Goal: Task Accomplishment & Management: Use online tool/utility

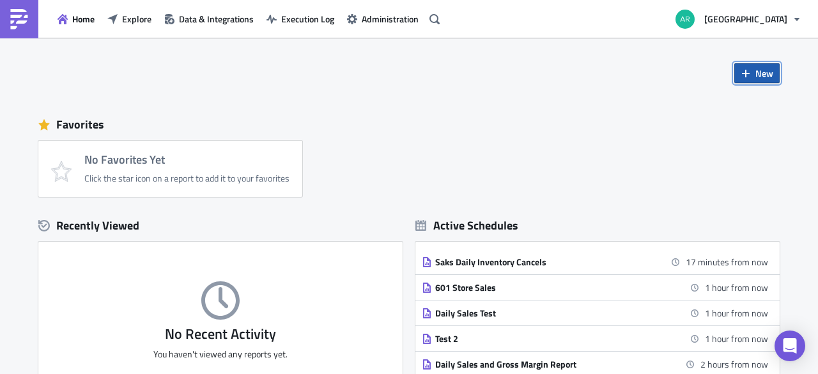
click at [755, 73] on span "New" at bounding box center [764, 72] width 18 height 13
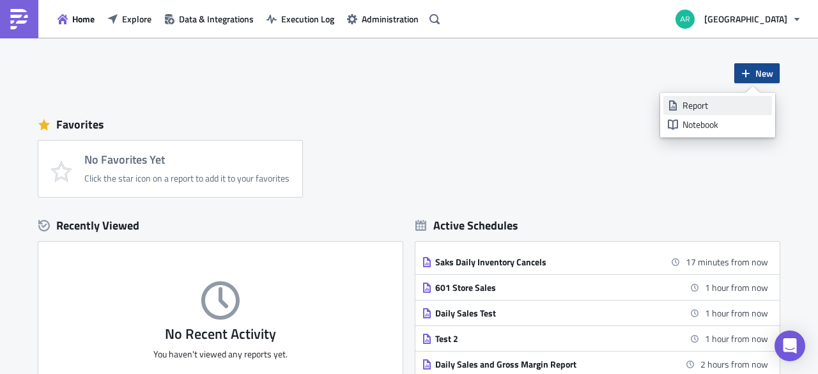
click at [734, 110] on div "Report" at bounding box center [724, 105] width 85 height 13
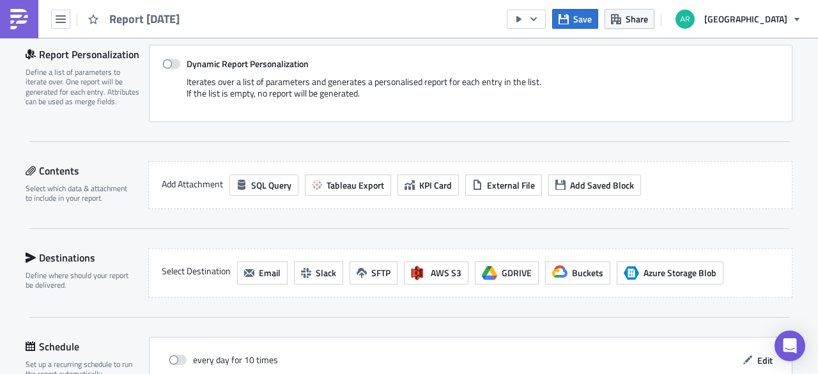
scroll to position [292, 0]
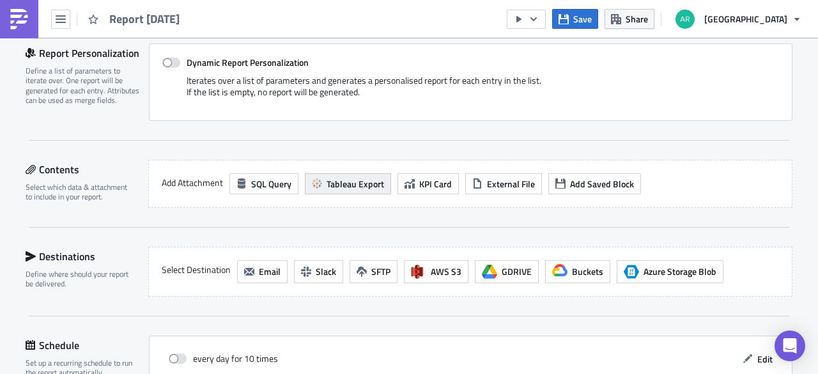
click at [355, 177] on span "Tableau Export" at bounding box center [354, 183] width 57 height 13
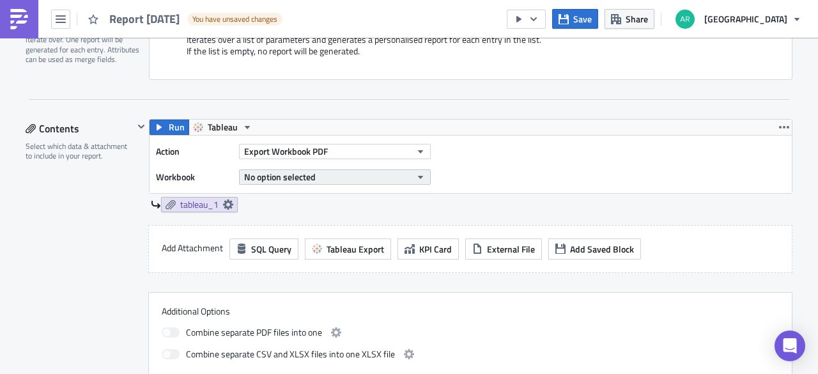
scroll to position [335, 0]
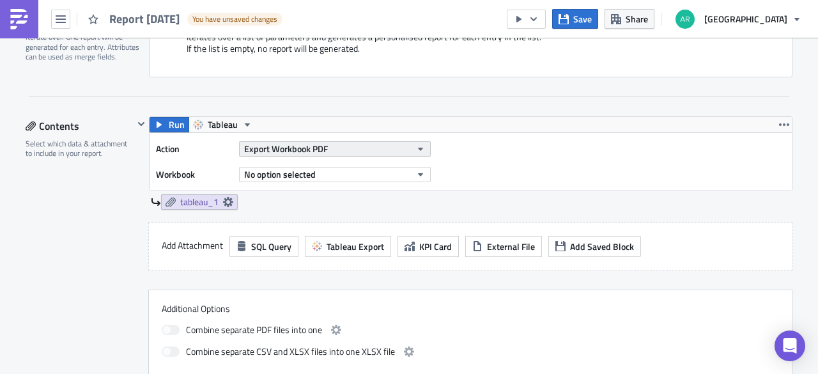
click at [349, 142] on button "Export Workbook PDF" at bounding box center [335, 148] width 192 height 15
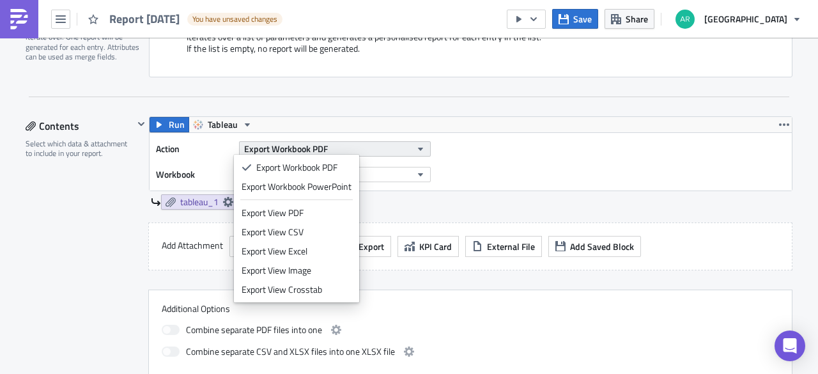
click at [349, 142] on button "Export Workbook PDF" at bounding box center [335, 148] width 192 height 15
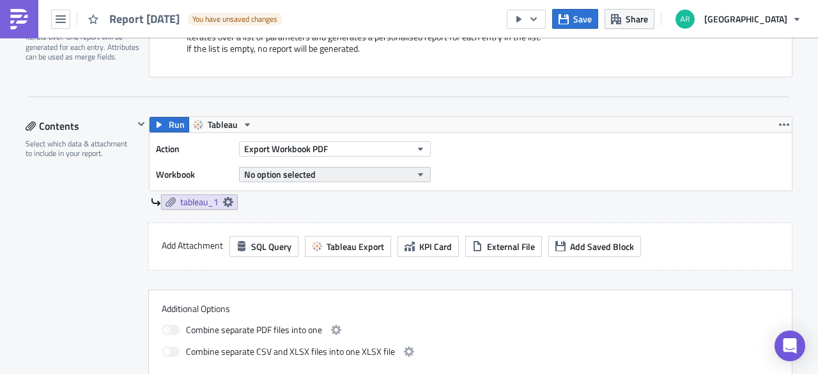
click at [358, 173] on button "No option selected" at bounding box center [335, 174] width 192 height 15
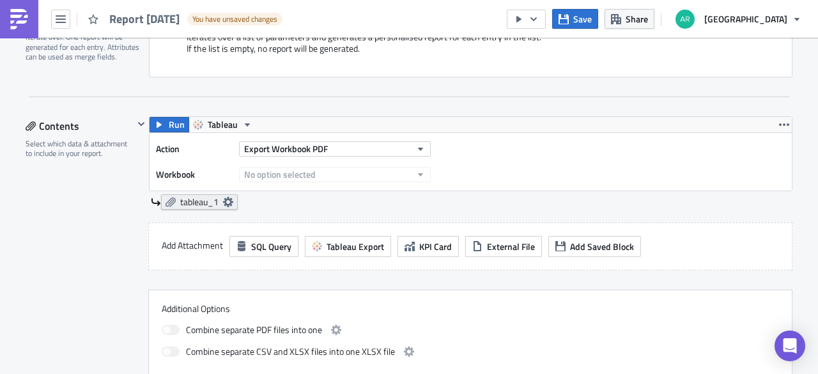
click at [223, 197] on icon at bounding box center [228, 202] width 10 height 10
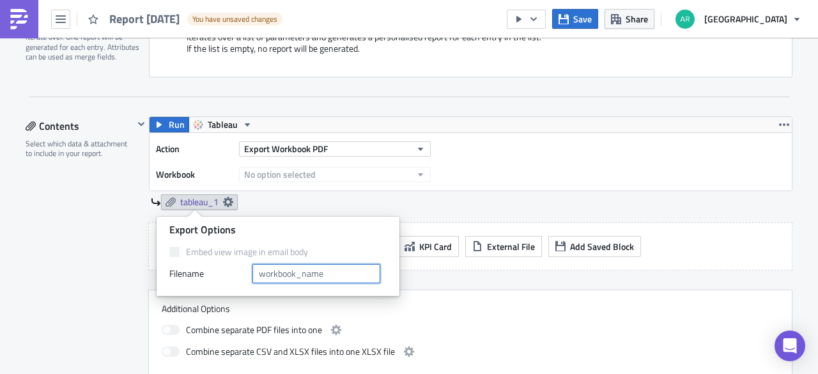
click at [282, 275] on input "text" at bounding box center [316, 273] width 128 height 19
click at [172, 254] on span at bounding box center [174, 252] width 10 height 10
click at [312, 279] on input "text" at bounding box center [316, 273] width 128 height 19
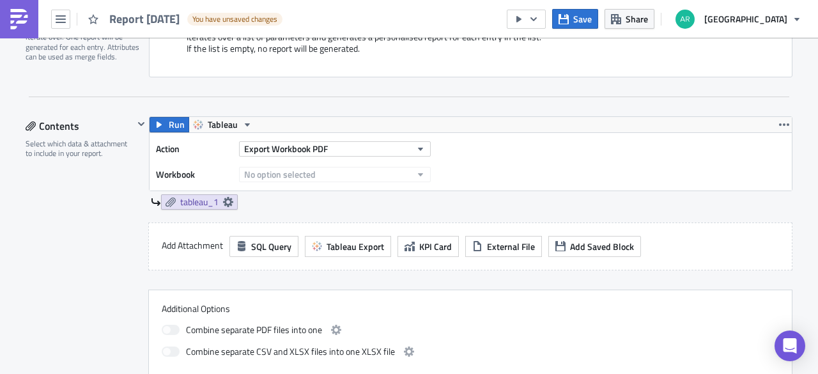
click at [430, 208] on div "Run Tableau Action Export Workbook PDF Workbook No option selected tableau_1" at bounding box center [463, 169] width 659 height 106
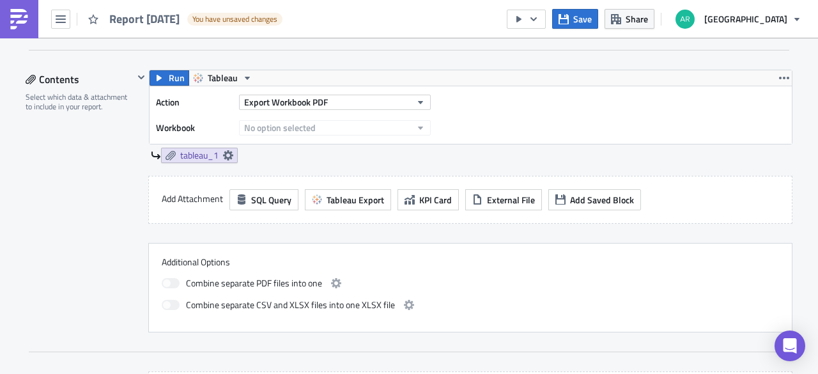
scroll to position [381, 0]
click at [226, 151] on icon at bounding box center [228, 156] width 10 height 10
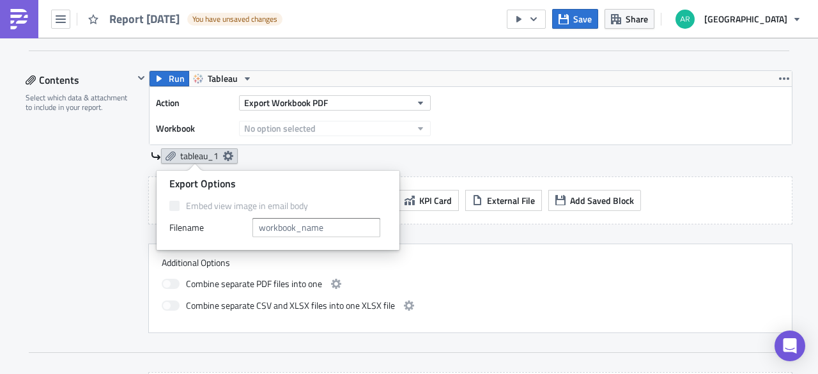
click at [166, 151] on icon at bounding box center [170, 156] width 10 height 10
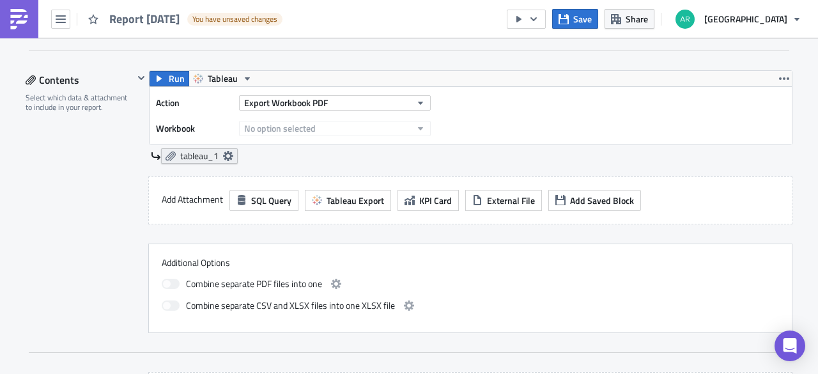
click at [227, 153] on icon at bounding box center [228, 156] width 10 height 10
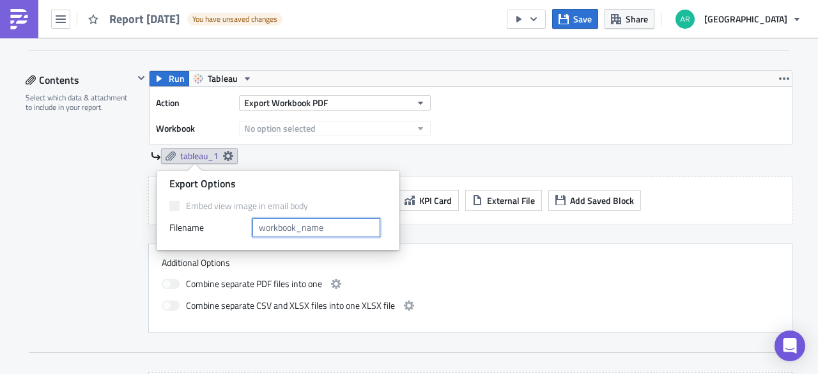
click at [316, 225] on input "text" at bounding box center [316, 227] width 128 height 19
type input "Contact Volume Flash"
click at [488, 142] on div "Run Tableau Action Export Workbook PDF Workbook No option selected Contact Volu…" at bounding box center [470, 116] width 643 height 93
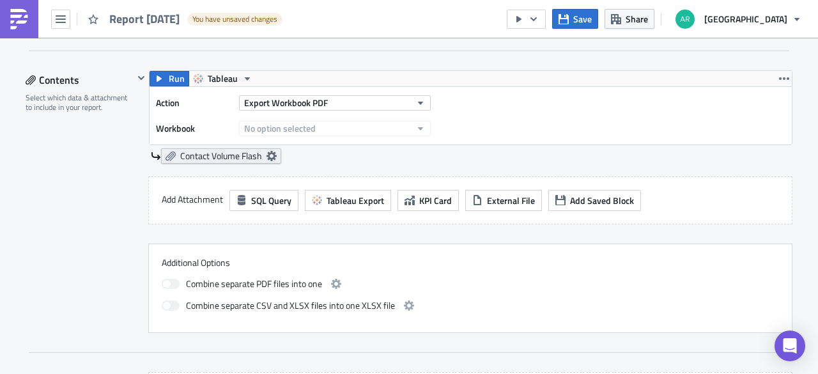
click at [169, 151] on icon at bounding box center [170, 156] width 10 height 10
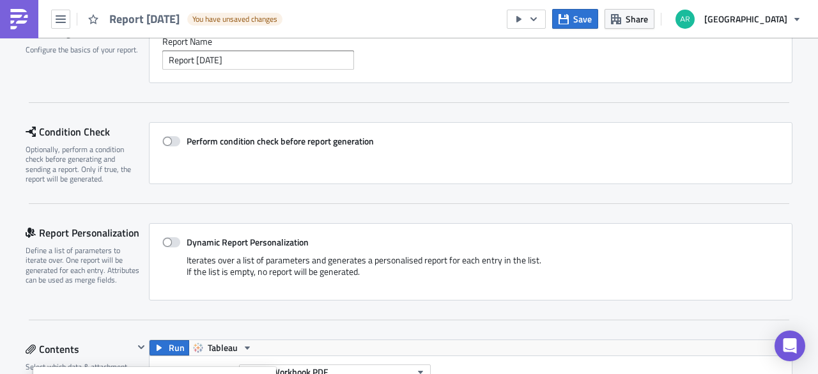
scroll to position [0, 0]
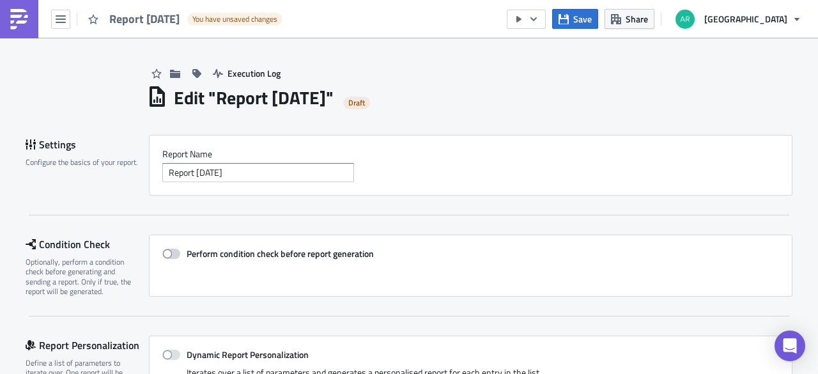
click at [171, 255] on span at bounding box center [171, 253] width 18 height 10
click at [171, 255] on input "Perform condition check before report generation" at bounding box center [169, 254] width 8 height 8
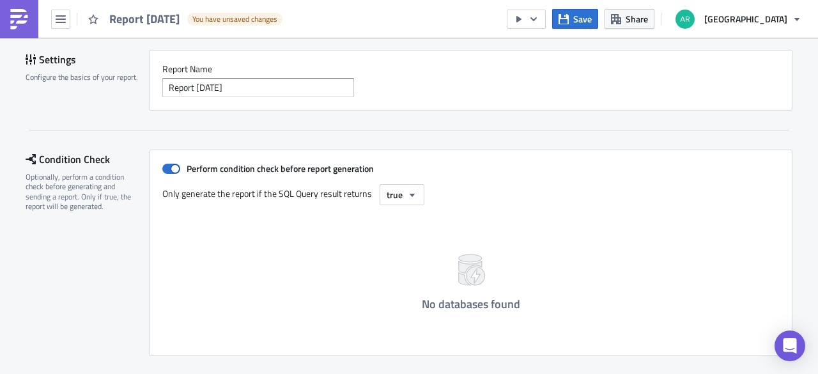
scroll to position [78, 0]
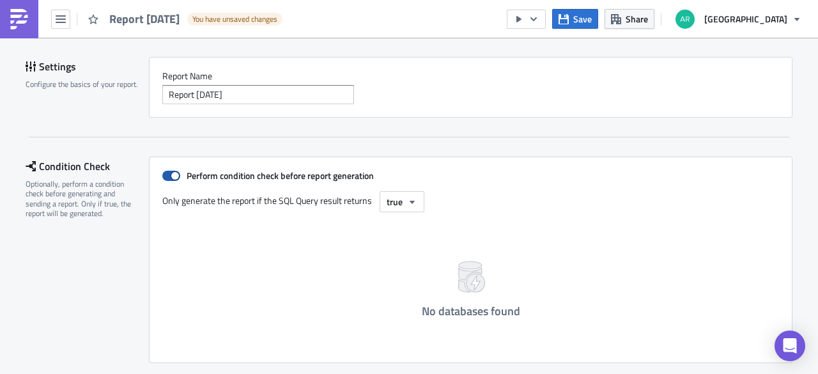
click at [170, 180] on span at bounding box center [171, 176] width 18 height 10
click at [170, 180] on input "Perform condition check before report generation" at bounding box center [169, 176] width 8 height 8
checkbox input "false"
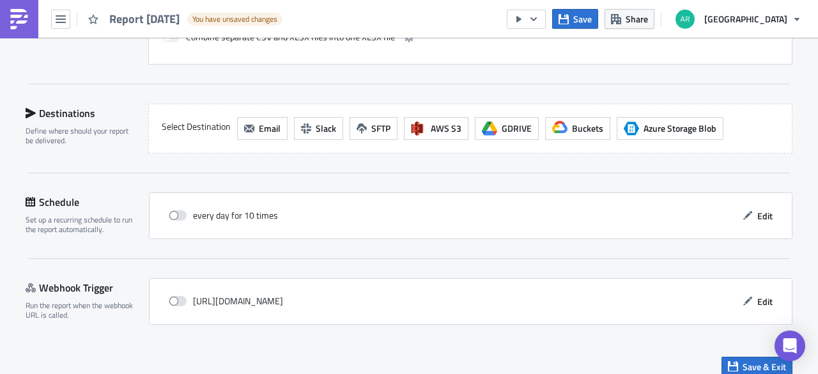
scroll to position [650, 0]
click at [262, 121] on span "Email" at bounding box center [270, 127] width 22 height 13
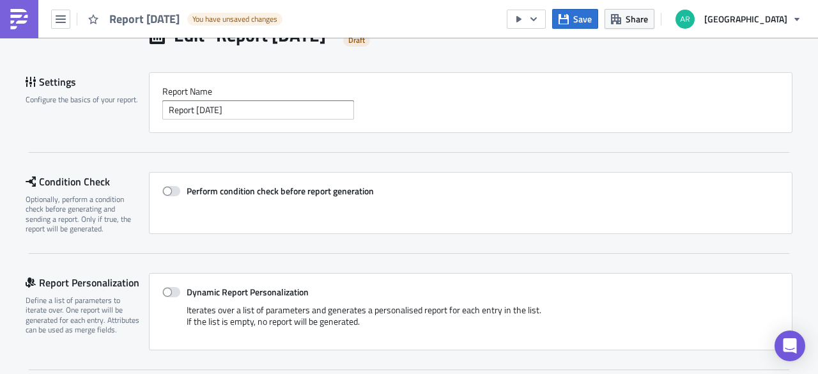
scroll to position [0, 0]
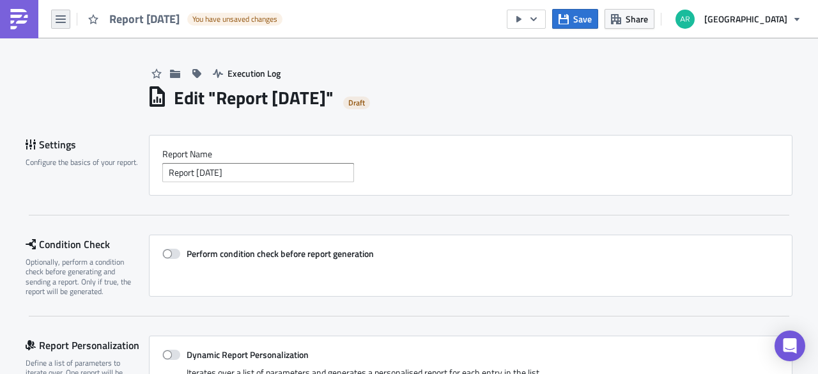
click at [68, 22] on button "button" at bounding box center [60, 19] width 19 height 19
click at [440, 183] on div "Report Nam﻿e Report [DATE]" at bounding box center [470, 165] width 643 height 61
